Goal: Transaction & Acquisition: Subscribe to service/newsletter

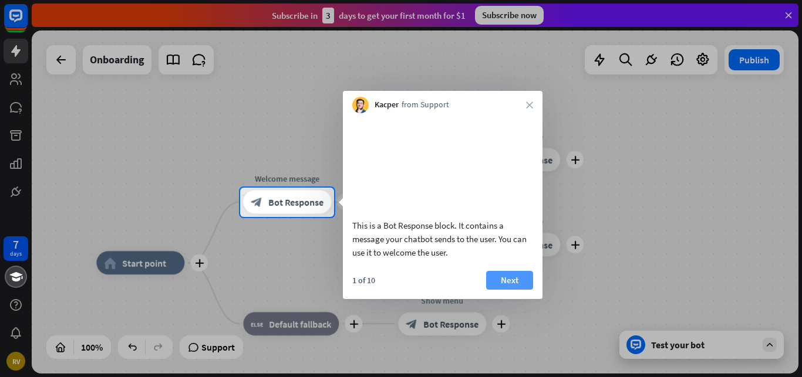
click at [503, 286] on button "Next" at bounding box center [509, 280] width 47 height 19
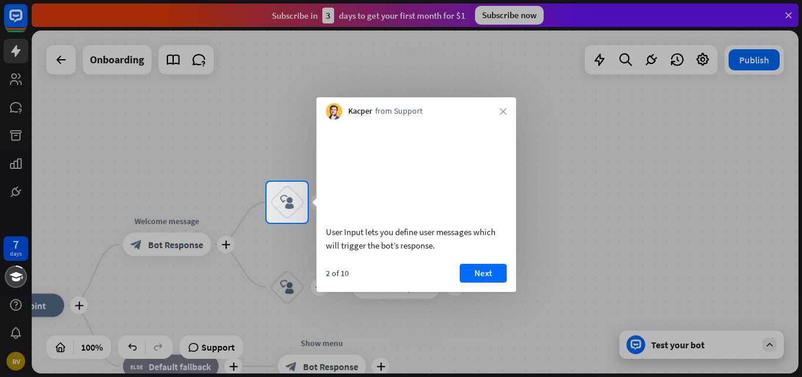
click at [498, 17] on div at bounding box center [401, 91] width 802 height 182
click at [507, 110] on div "Kacper from Support close" at bounding box center [416, 108] width 200 height 22
click at [504, 106] on div "Kacper from Support close" at bounding box center [416, 108] width 200 height 22
click at [503, 113] on icon "close" at bounding box center [503, 111] width 7 height 7
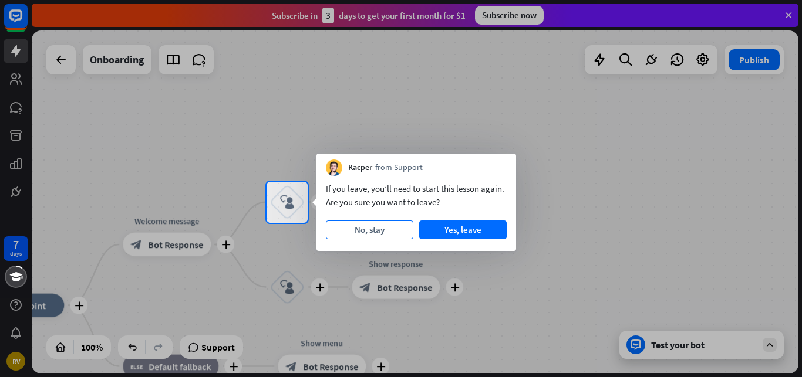
click at [390, 238] on button "No, stay" at bounding box center [369, 230] width 87 height 19
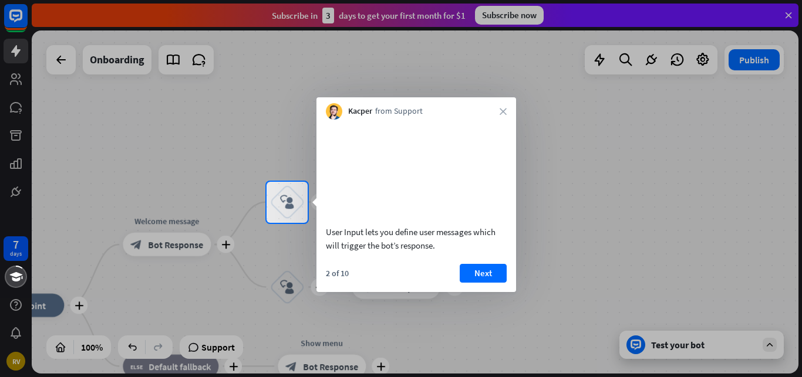
click at [476, 283] on button "Next" at bounding box center [483, 273] width 47 height 19
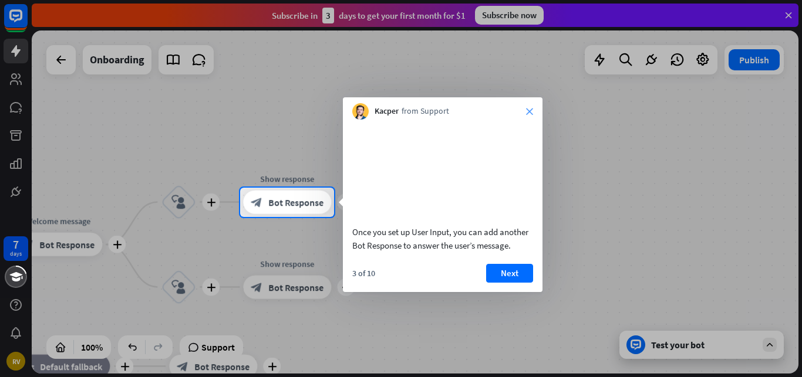
click at [530, 111] on icon "close" at bounding box center [529, 111] width 7 height 7
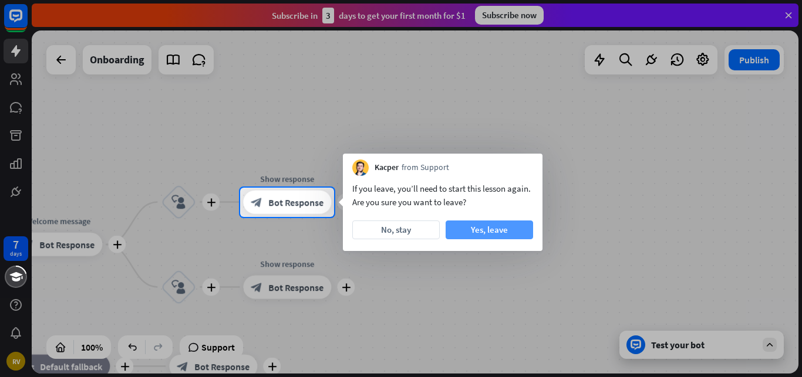
click at [466, 228] on button "Yes, leave" at bounding box center [489, 230] width 87 height 19
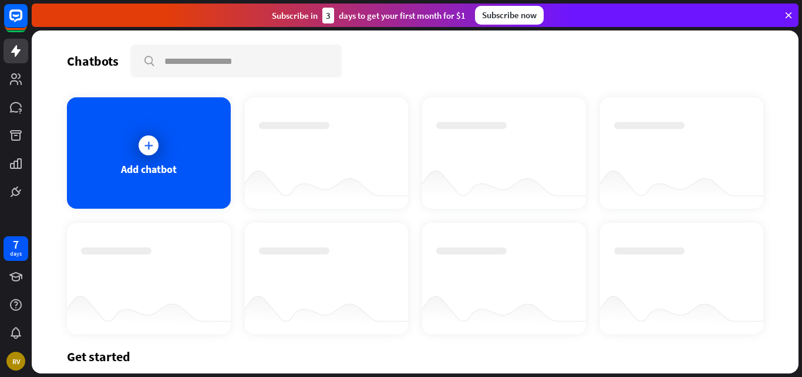
click at [498, 11] on div "Subscribe now" at bounding box center [509, 15] width 69 height 19
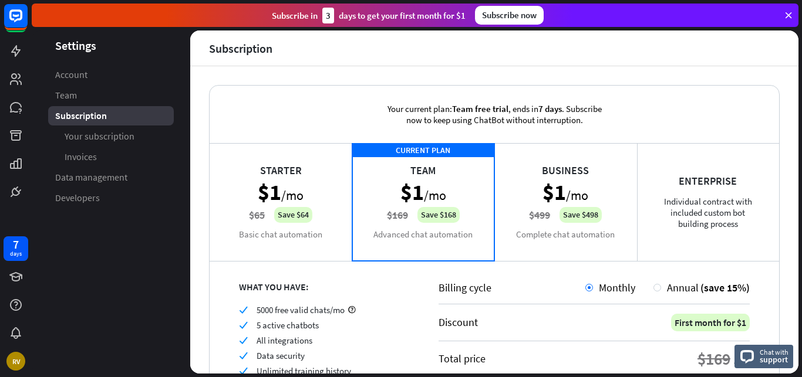
click at [257, 224] on div "Starter $1 /mo $65 Save $64 Basic chat automation" at bounding box center [281, 201] width 143 height 117
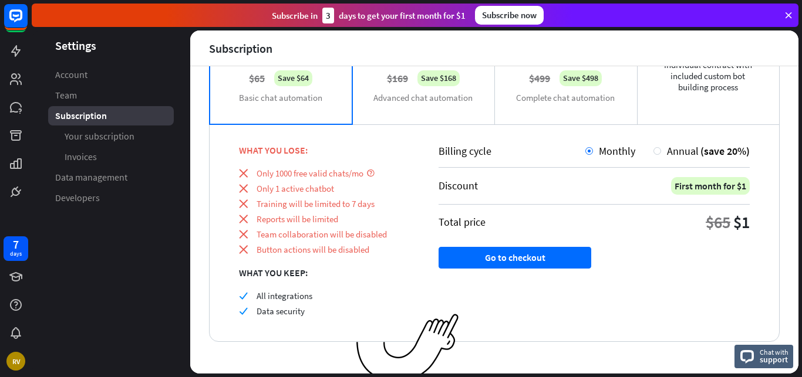
scroll to position [147, 0]
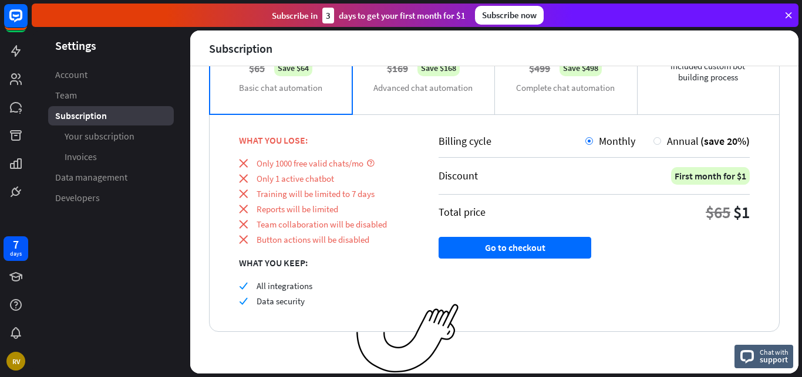
click at [555, 231] on div "Billing cycle Monthly Annual (save 20%) Discount First month for $1 Total price…" at bounding box center [594, 223] width 370 height 218
click at [559, 238] on button "Go to checkout" at bounding box center [515, 248] width 153 height 22
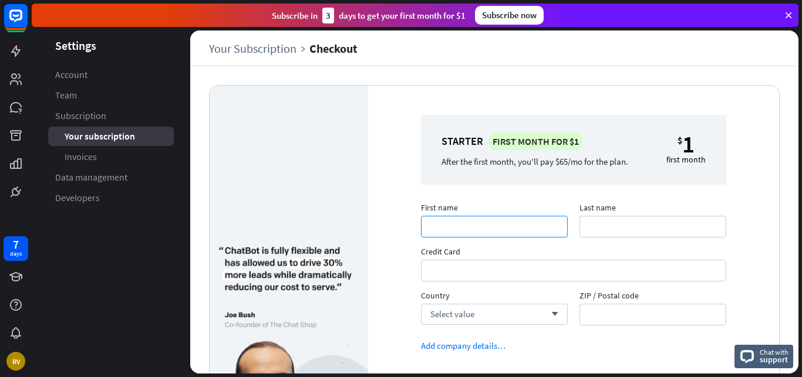
click at [456, 230] on input "First name" at bounding box center [494, 227] width 147 height 22
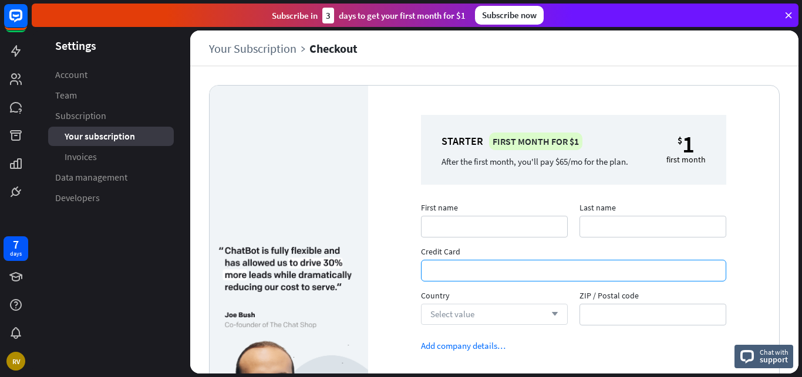
click at [537, 311] on div "Select value arrow_down" at bounding box center [494, 314] width 147 height 21
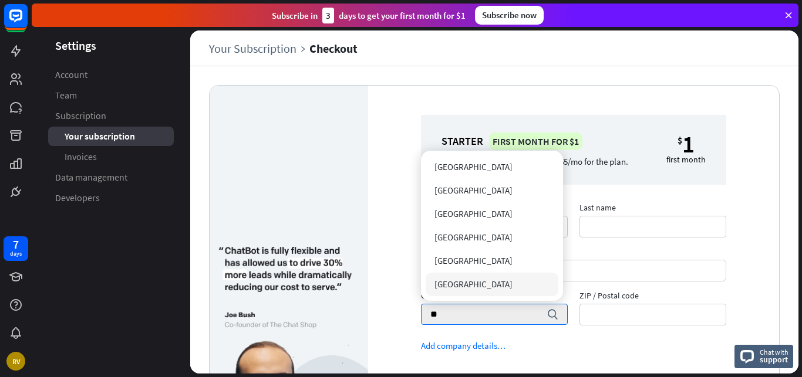
type input "***"
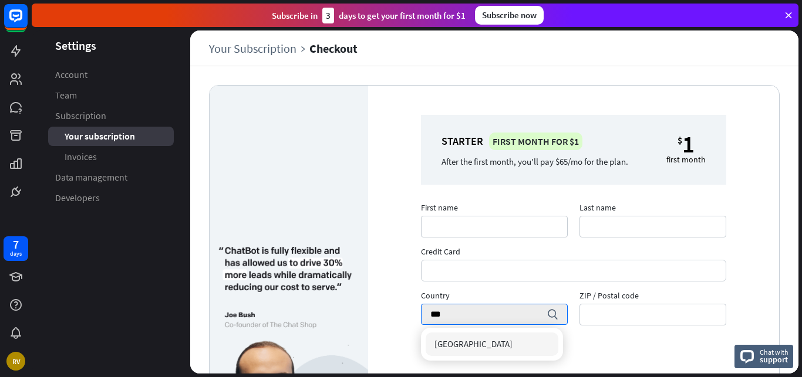
click at [493, 341] on div "[GEOGRAPHIC_DATA]" at bounding box center [492, 344] width 133 height 23
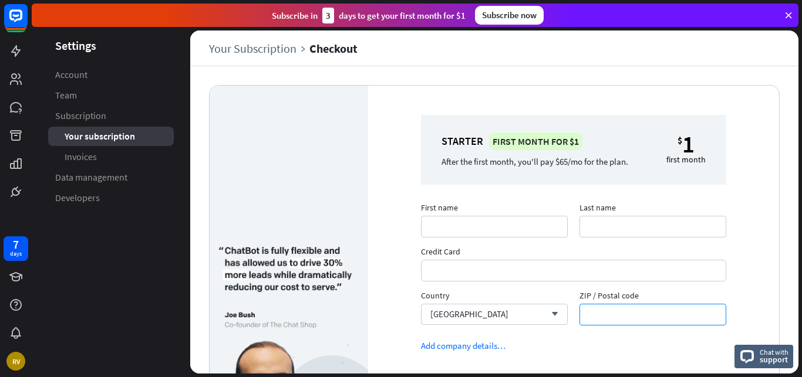
click at [610, 309] on input "ZIP / Postal code" at bounding box center [652, 315] width 147 height 22
type input "*****"
click at [451, 221] on input "First name" at bounding box center [494, 227] width 147 height 22
paste input "********"
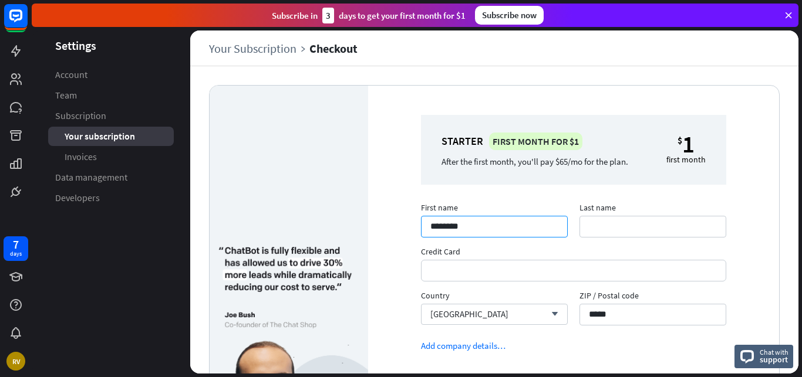
click at [451, 221] on input "********" at bounding box center [494, 227] width 147 height 22
type input "****"
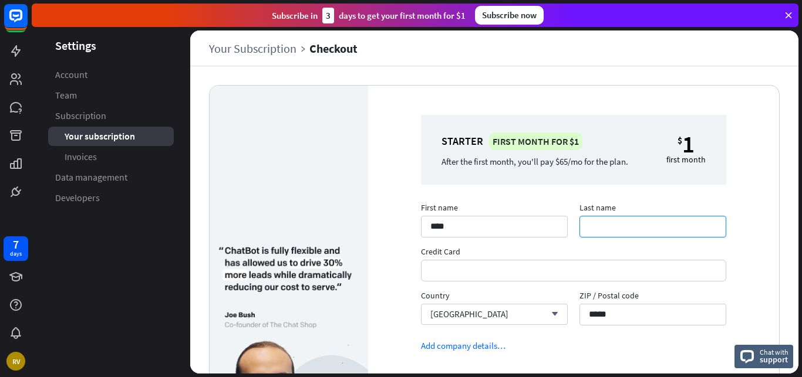
click at [599, 232] on input "Last name" at bounding box center [652, 227] width 147 height 22
paste input "***"
type input "***"
drag, startPoint x: 801, startPoint y: 163, endPoint x: 801, endPoint y: 200, distance: 37.6
click at [801, 200] on div "Settings Account Team Subscription Your subscription Invoices Data management D…" at bounding box center [417, 204] width 770 height 347
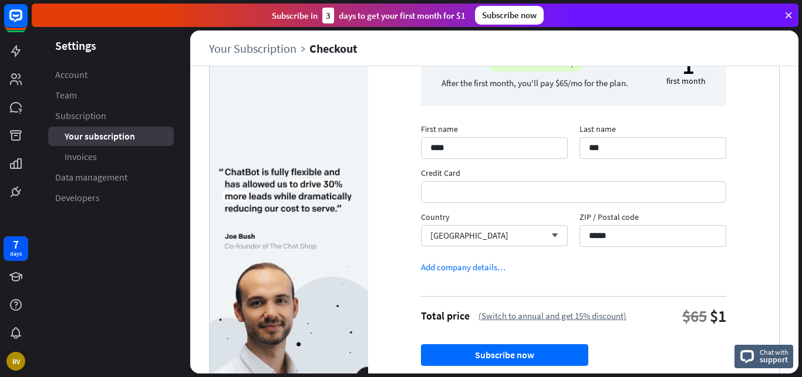
scroll to position [98, 0]
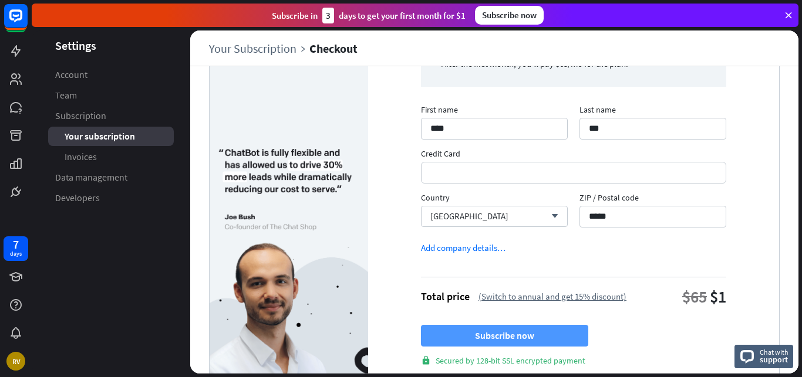
click at [559, 327] on button "Subscribe now" at bounding box center [504, 336] width 167 height 22
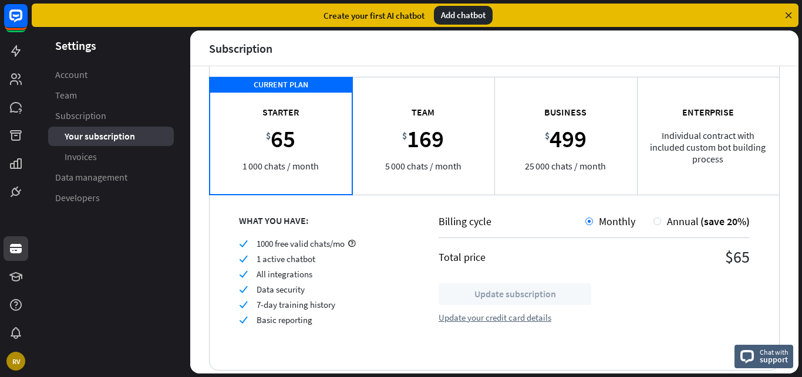
scroll to position [88, 0]
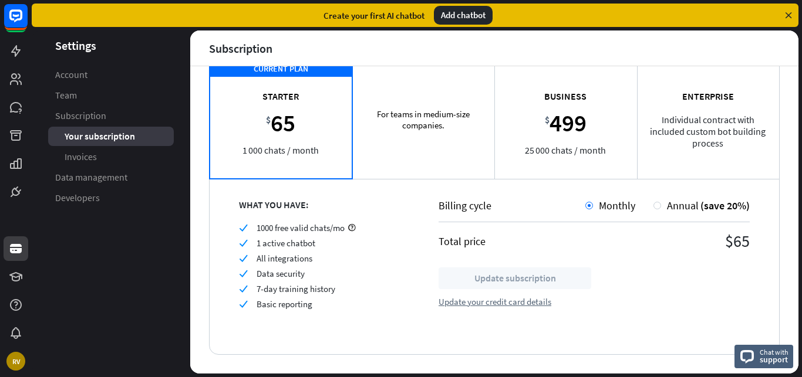
click at [407, 137] on div "For teams in medium-size companies. Team $ 169 5 000 chats / month" at bounding box center [423, 119] width 143 height 117
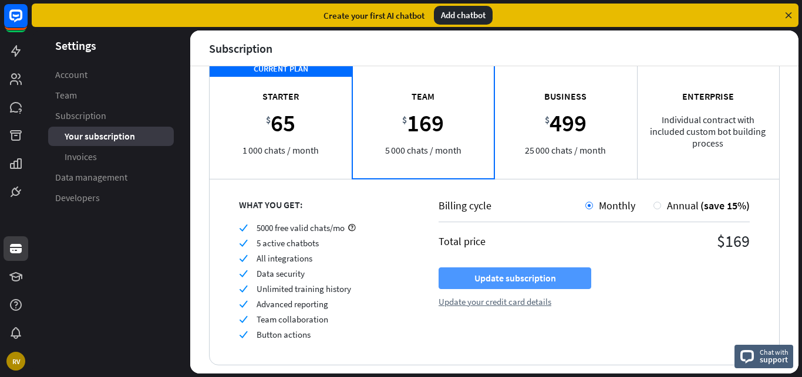
click at [565, 275] on button "Update subscription" at bounding box center [515, 279] width 153 height 22
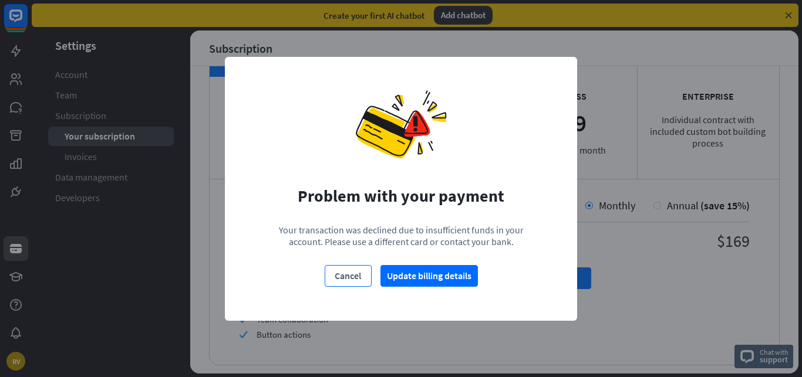
click at [345, 275] on button "Cancel" at bounding box center [348, 276] width 47 height 22
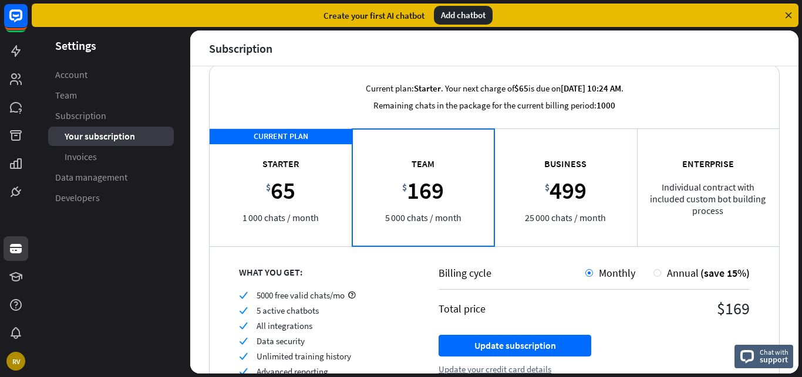
scroll to position [0, 0]
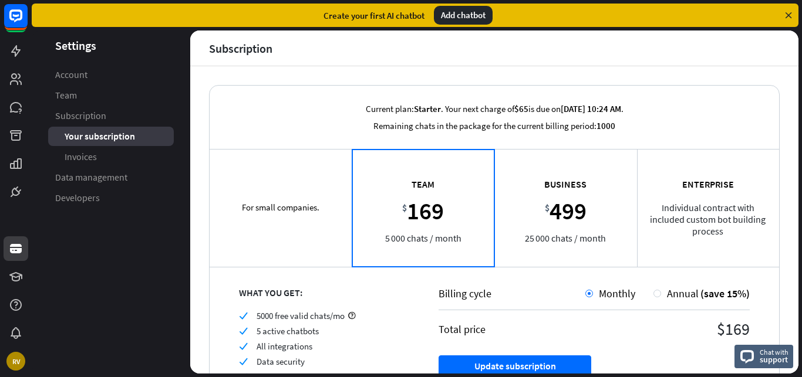
click at [315, 225] on div "CURRENT PLAN For small companies. Starter $ 65 1 000 chats / month" at bounding box center [281, 207] width 143 height 117
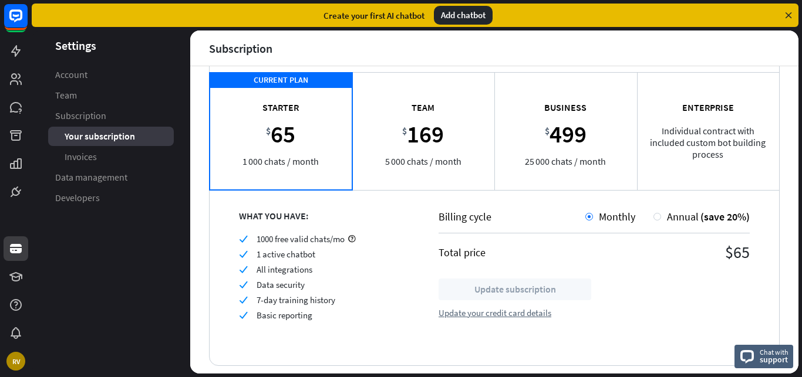
scroll to position [77, 0]
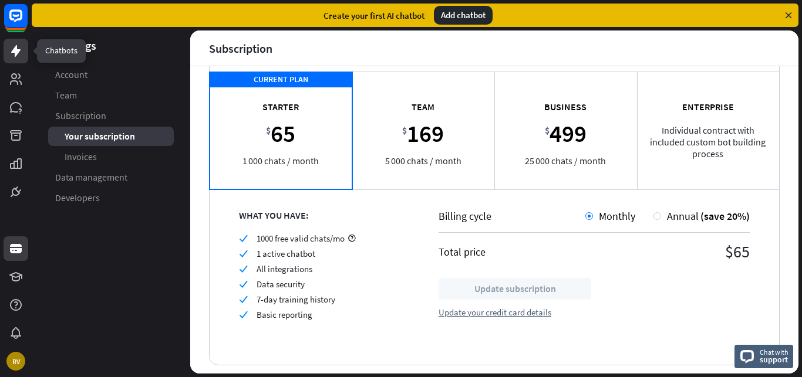
click at [20, 53] on icon at bounding box center [16, 51] width 14 height 14
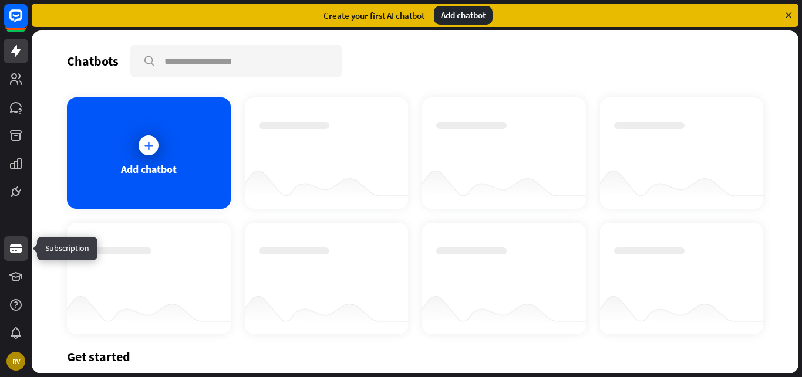
click at [8, 249] on link at bounding box center [16, 249] width 25 height 25
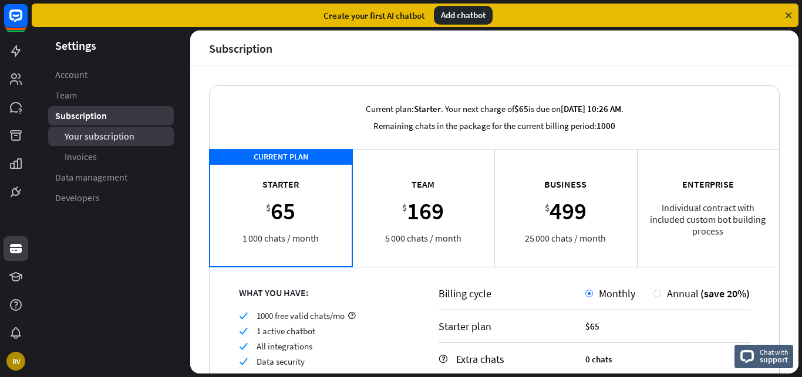
click at [103, 140] on span "Your subscription" at bounding box center [100, 136] width 70 height 12
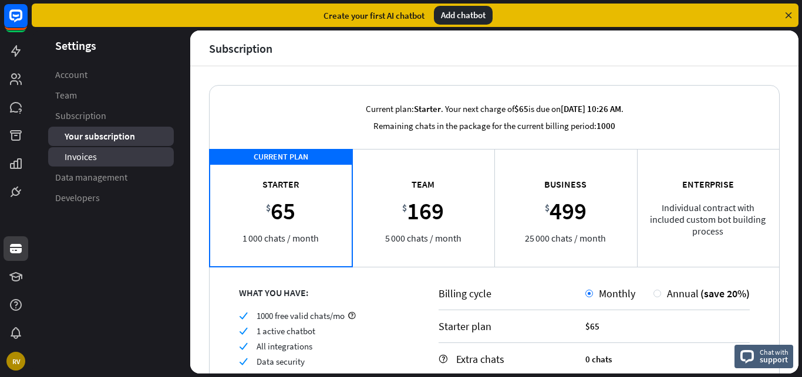
click at [101, 157] on link "Invoices" at bounding box center [111, 156] width 126 height 19
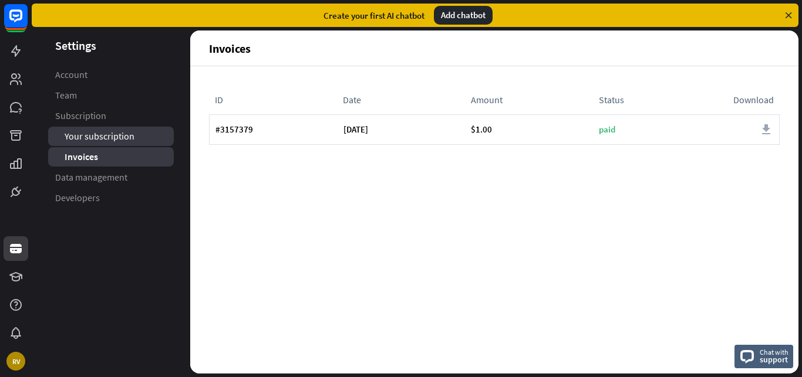
click at [100, 133] on span "Your subscription" at bounding box center [100, 136] width 70 height 12
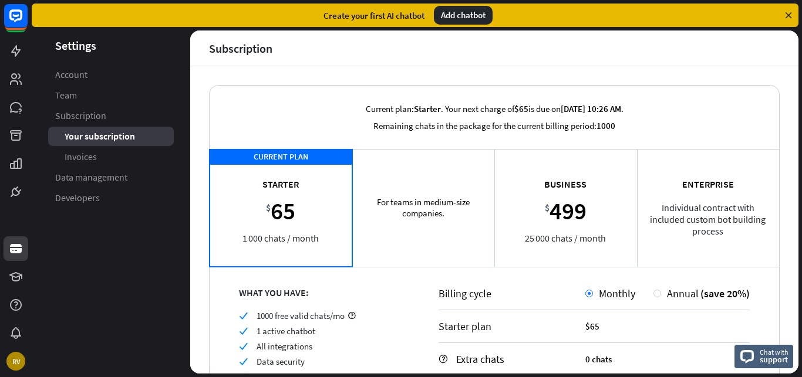
click at [442, 213] on div "For teams in medium-size companies. Team $ 169 5 000 chats / month" at bounding box center [423, 207] width 143 height 117
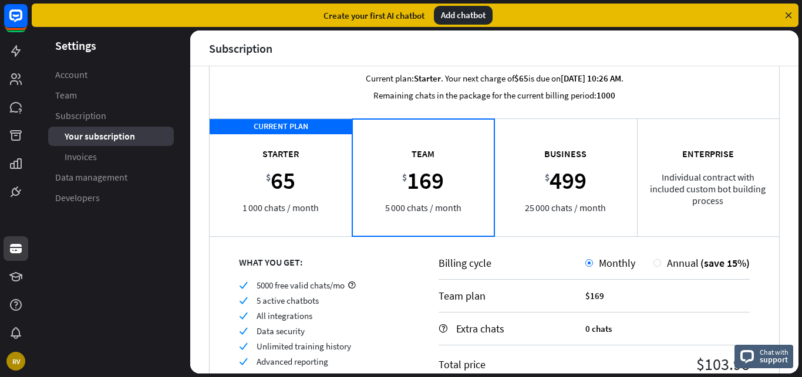
scroll to position [3, 0]
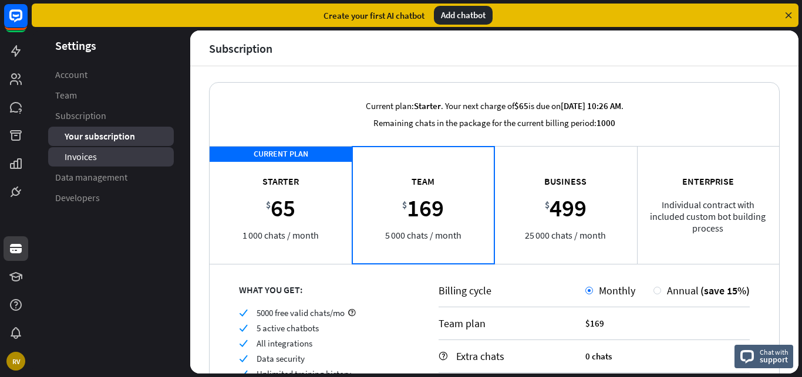
click at [130, 153] on link "Invoices" at bounding box center [111, 156] width 126 height 19
